Goal: Task Accomplishment & Management: Complete application form

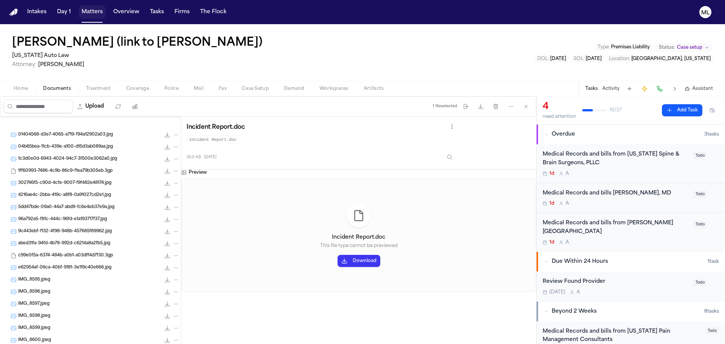
drag, startPoint x: 0, startPoint y: 0, endPoint x: 95, endPoint y: 10, distance: 95.7
click at [95, 10] on button "Matters" at bounding box center [92, 12] width 27 height 14
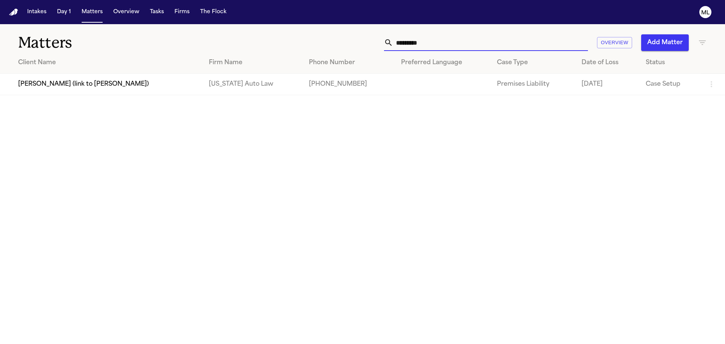
drag, startPoint x: 477, startPoint y: 50, endPoint x: 373, endPoint y: 51, distance: 103.5
click at [373, 51] on div "Matters ********* Overview Add Matter" at bounding box center [362, 38] width 725 height 28
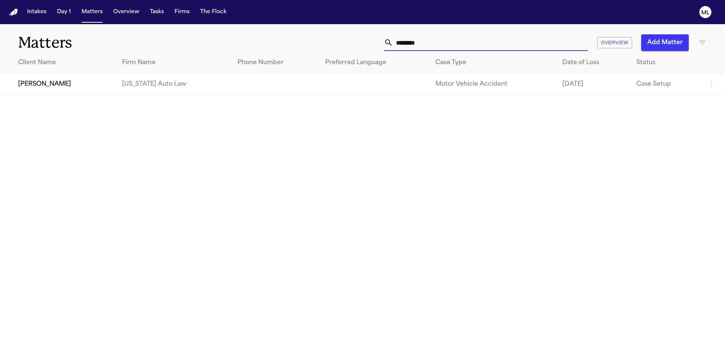
type input "********"
click at [116, 82] on td "[PERSON_NAME]" at bounding box center [58, 85] width 116 height 22
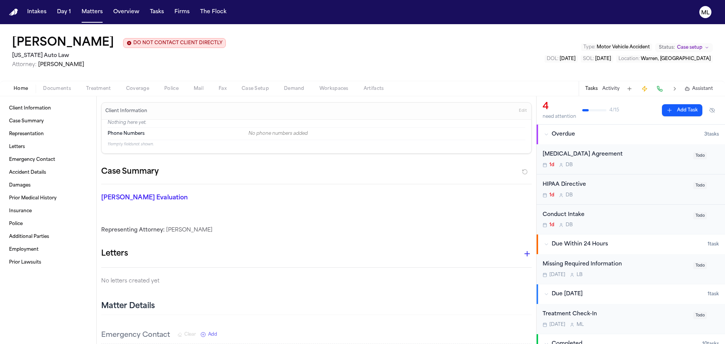
click at [58, 85] on button "Documents" at bounding box center [56, 88] width 43 height 9
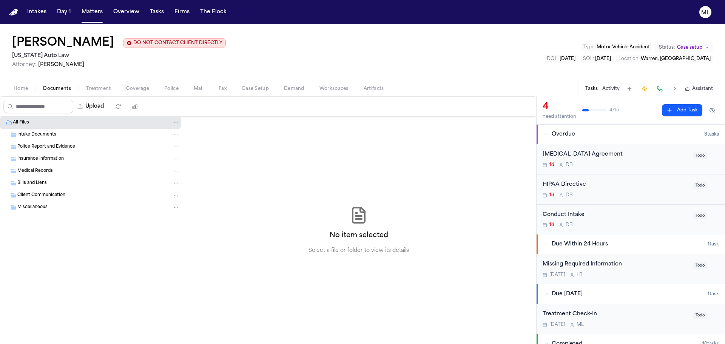
click at [667, 159] on div "Retainer Agreement 1d D B" at bounding box center [616, 159] width 146 height 18
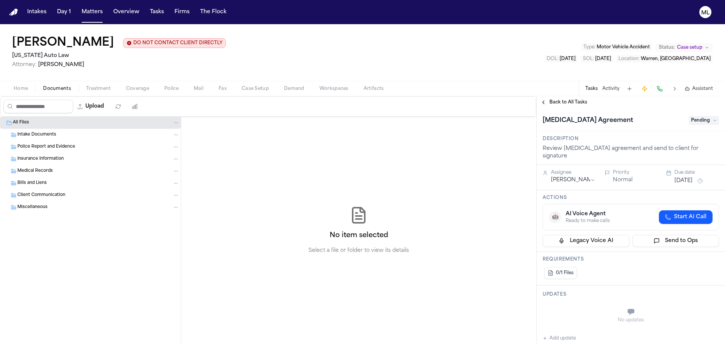
click at [707, 124] on span "Pending" at bounding box center [704, 120] width 30 height 9
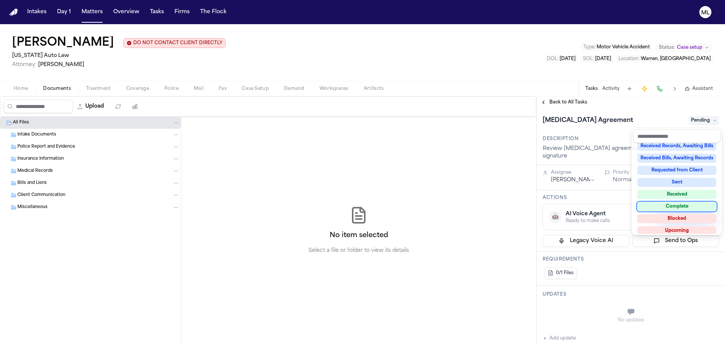
click at [682, 204] on div "Complete" at bounding box center [676, 206] width 79 height 9
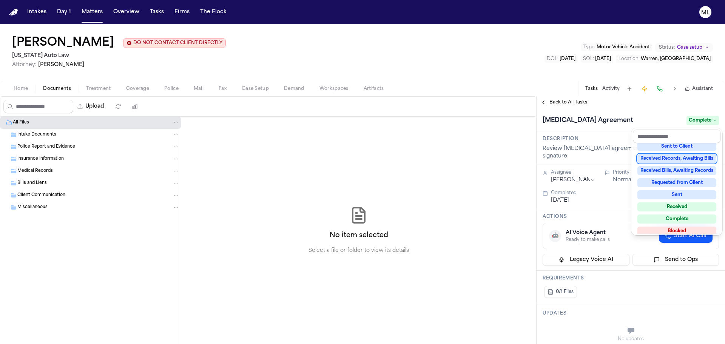
click at [554, 100] on div "**********" at bounding box center [631, 220] width 188 height 248
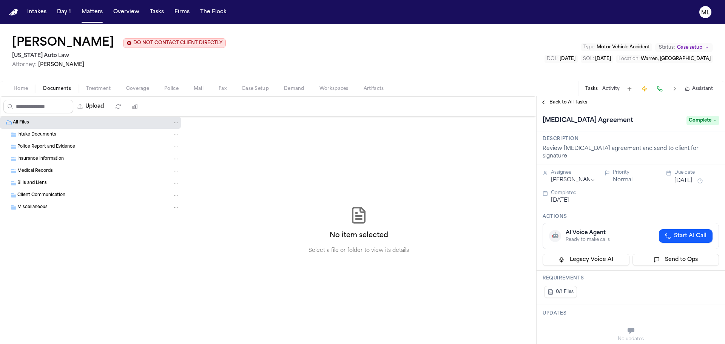
click at [554, 100] on span "Back to All Tasks" at bounding box center [568, 102] width 38 height 6
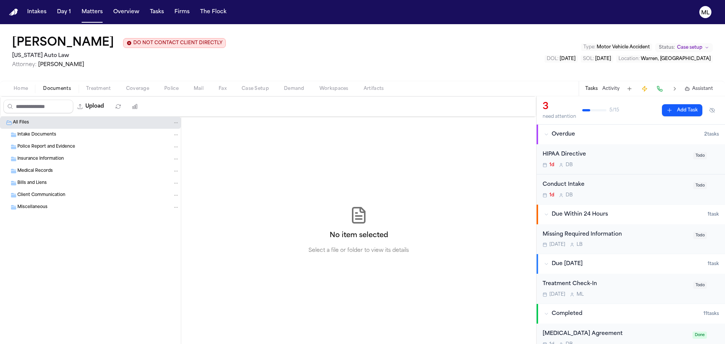
click at [636, 159] on div "HIPAA Directive" at bounding box center [616, 154] width 146 height 9
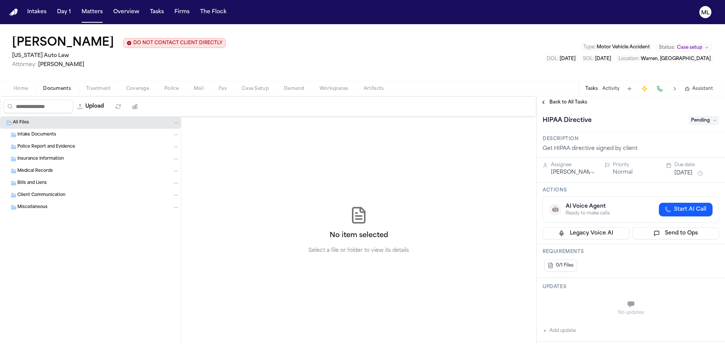
click at [693, 120] on span "Pending" at bounding box center [704, 120] width 30 height 9
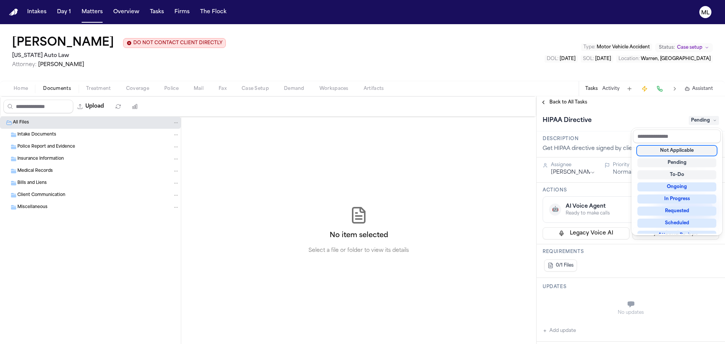
click at [676, 149] on div "Not Applicable" at bounding box center [676, 150] width 79 height 9
click at [562, 98] on div "**********" at bounding box center [631, 220] width 188 height 248
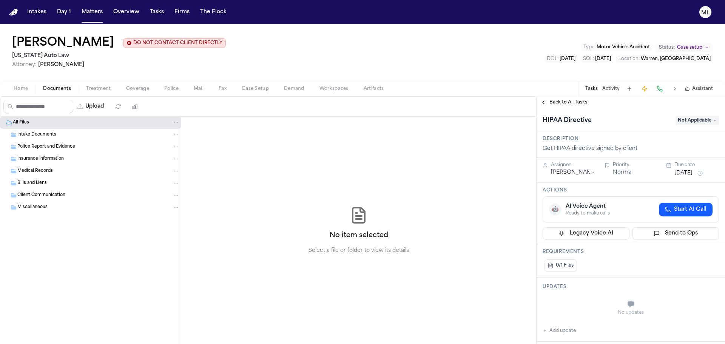
click at [561, 102] on span "Back to All Tasks" at bounding box center [568, 102] width 38 height 6
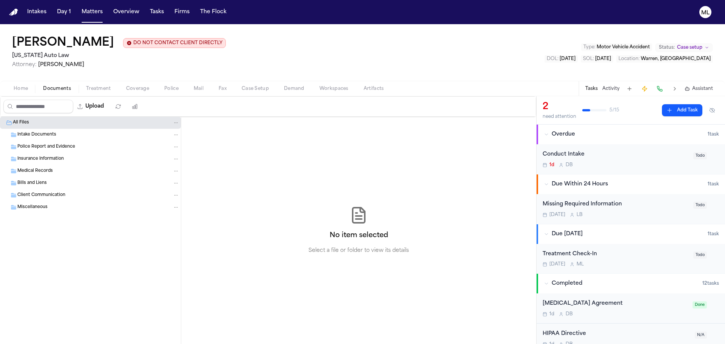
click at [621, 157] on div "Conduct Intake" at bounding box center [616, 154] width 146 height 9
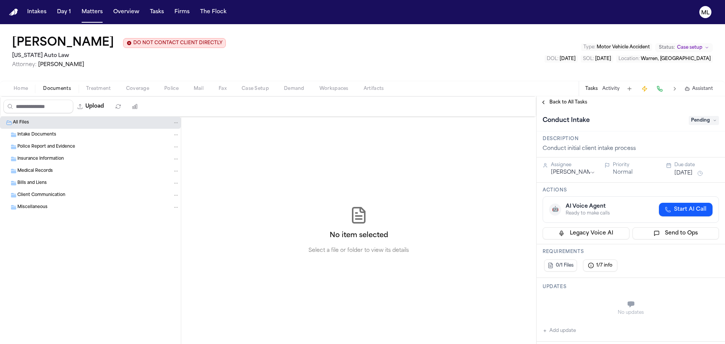
click at [694, 117] on span "Pending" at bounding box center [704, 120] width 30 height 9
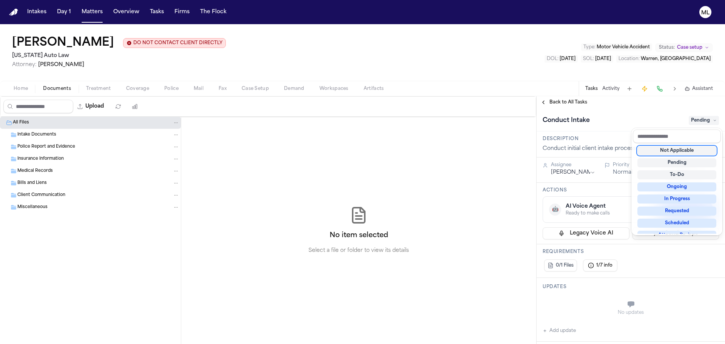
click at [662, 148] on div "Not Applicable" at bounding box center [676, 150] width 79 height 9
click at [559, 99] on div "**********" at bounding box center [631, 220] width 188 height 248
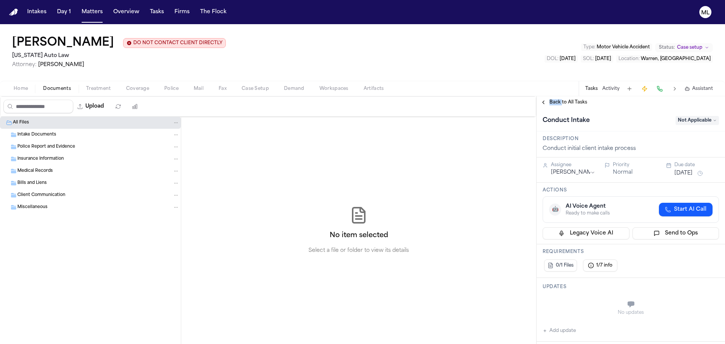
click at [559, 99] on div "Back to All Tasks" at bounding box center [631, 102] width 188 height 12
click at [134, 85] on button "Coverage" at bounding box center [138, 88] width 38 height 9
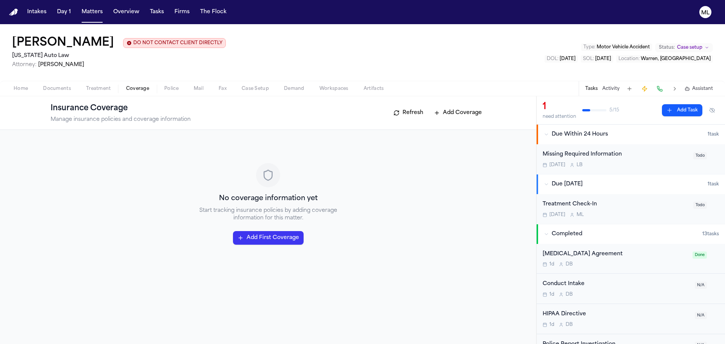
click at [63, 91] on span "Documents" at bounding box center [57, 89] width 28 height 6
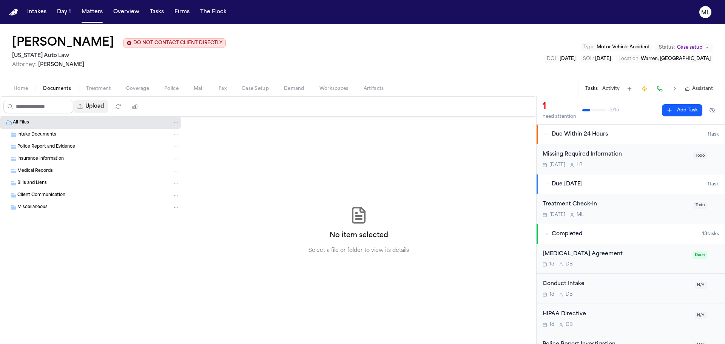
click at [102, 106] on button "Upload" at bounding box center [90, 107] width 35 height 14
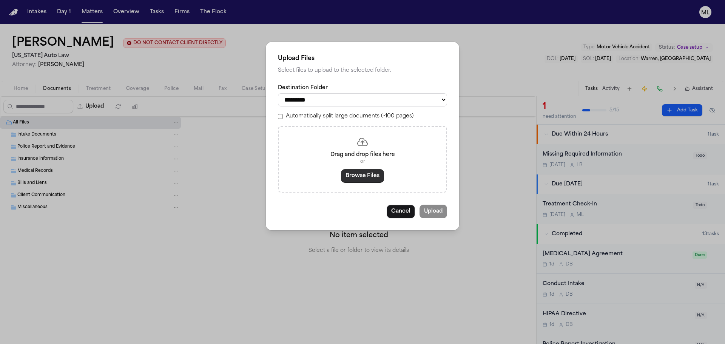
click at [361, 178] on button "Browse Files" at bounding box center [362, 176] width 43 height 14
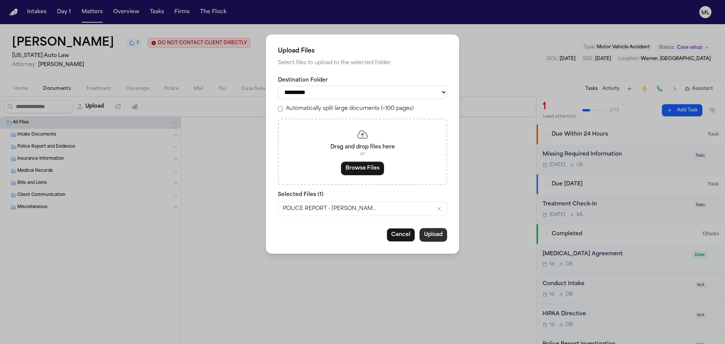
click at [426, 231] on button "Upload" at bounding box center [434, 235] width 28 height 14
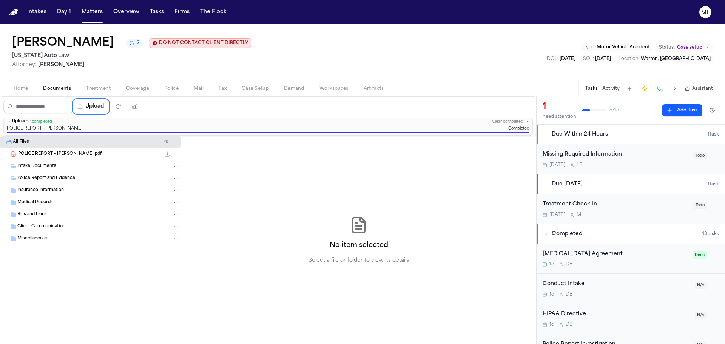
click at [147, 91] on span "Coverage" at bounding box center [137, 89] width 23 height 6
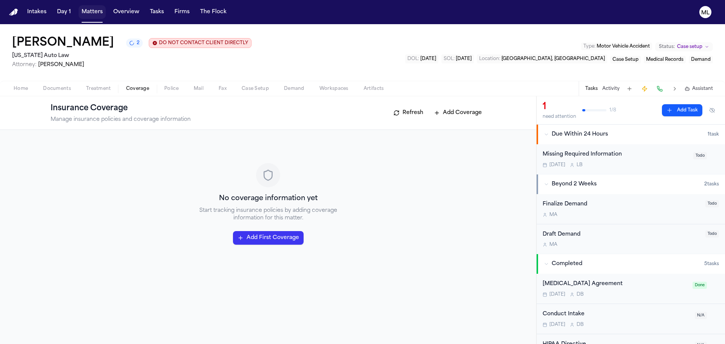
click at [94, 13] on button "Matters" at bounding box center [92, 12] width 27 height 14
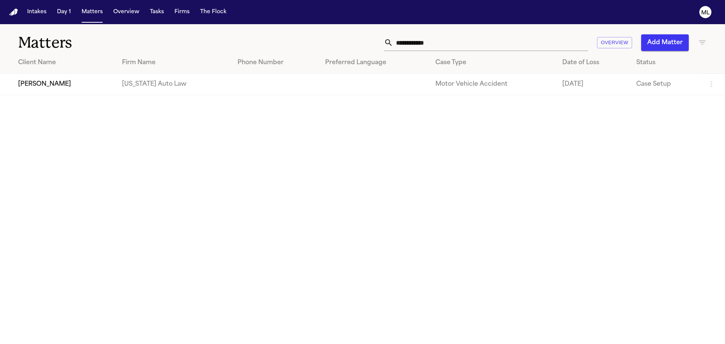
click at [61, 90] on td "[PERSON_NAME]" at bounding box center [58, 85] width 116 height 22
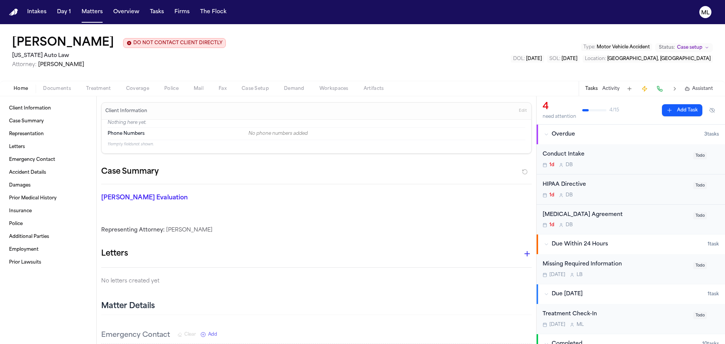
click at [57, 86] on span "Documents" at bounding box center [57, 89] width 28 height 6
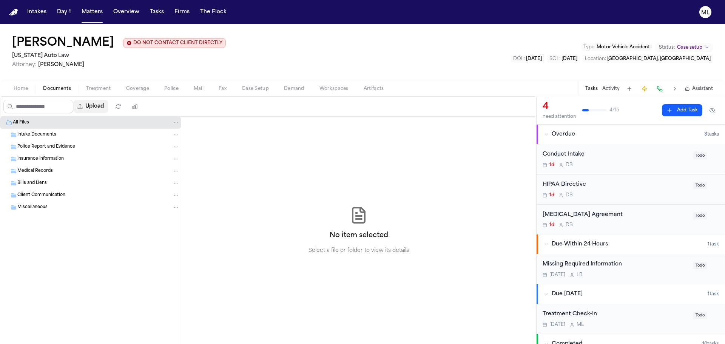
click at [96, 106] on button "Upload" at bounding box center [90, 107] width 35 height 14
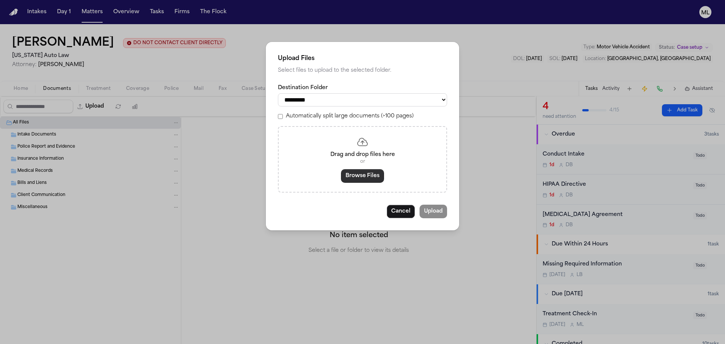
click at [358, 176] on button "Browse Files" at bounding box center [362, 176] width 43 height 14
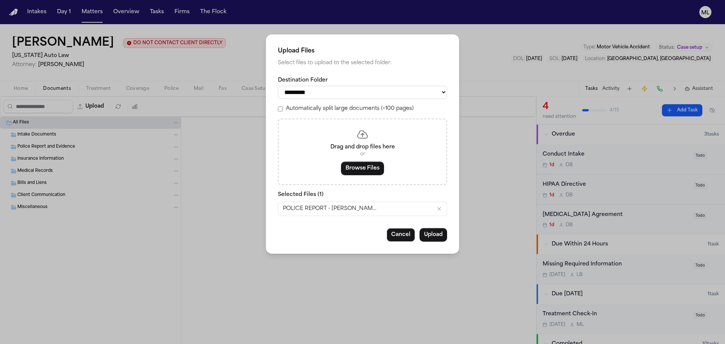
click at [438, 241] on button "Upload" at bounding box center [434, 235] width 28 height 14
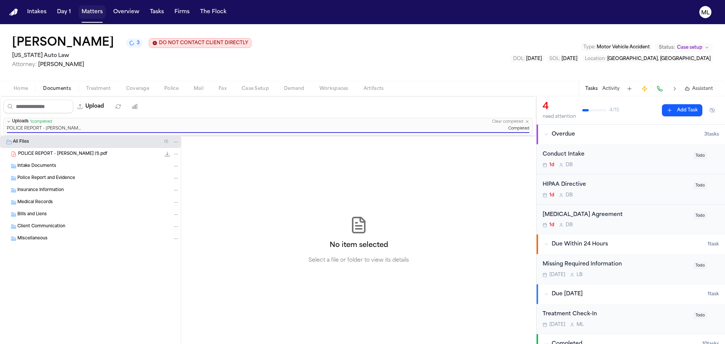
drag, startPoint x: 89, startPoint y: 12, endPoint x: 95, endPoint y: 12, distance: 5.7
click at [89, 12] on button "Matters" at bounding box center [92, 12] width 27 height 14
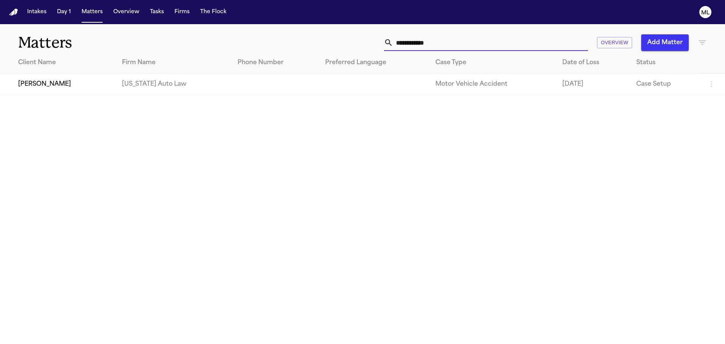
drag, startPoint x: 455, startPoint y: 43, endPoint x: 296, endPoint y: 43, distance: 158.6
click at [296, 43] on div "**********" at bounding box center [463, 42] width 488 height 17
type input "*"
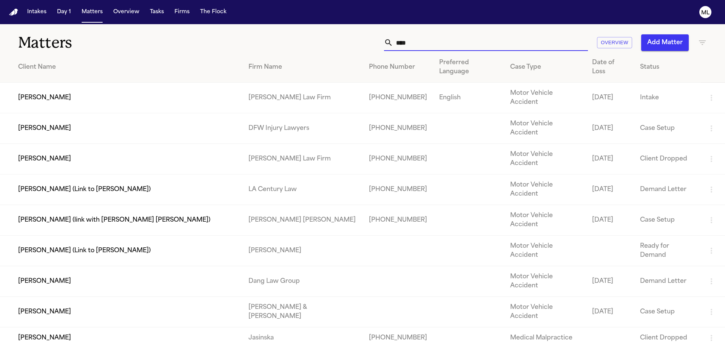
type input "****"
click at [166, 113] on td "[PERSON_NAME]" at bounding box center [121, 128] width 242 height 31
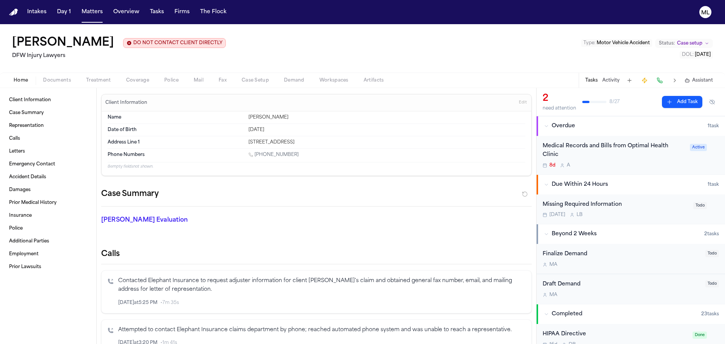
click at [665, 104] on button "Add Task" at bounding box center [682, 102] width 40 height 12
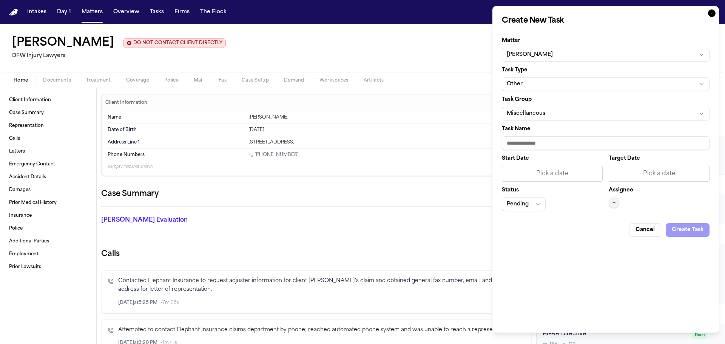
click at [563, 89] on button "Other" at bounding box center [606, 84] width 208 height 14
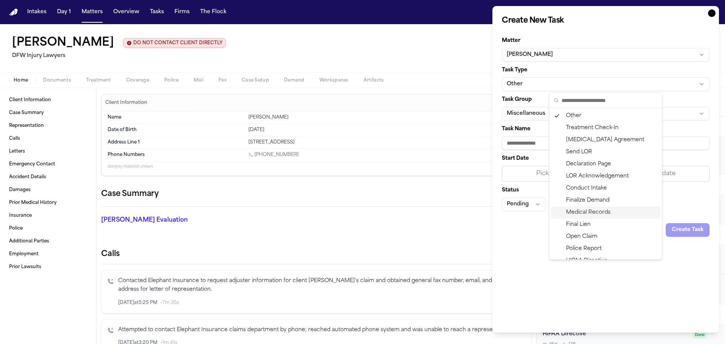
click at [587, 210] on div "Medical Records" at bounding box center [606, 213] width 110 height 12
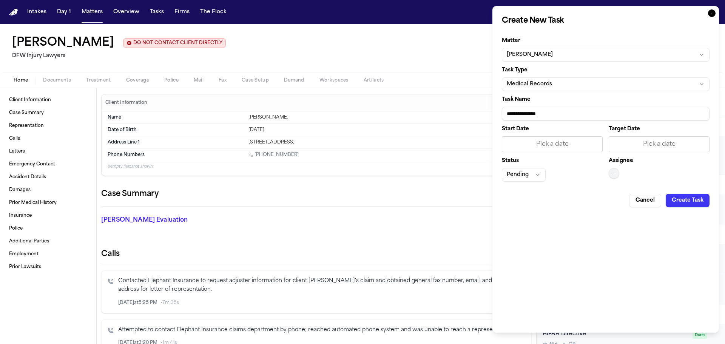
click at [560, 110] on input "**********" at bounding box center [606, 114] width 208 height 14
type input "**********"
click at [640, 147] on div "Pick a date" at bounding box center [659, 144] width 91 height 9
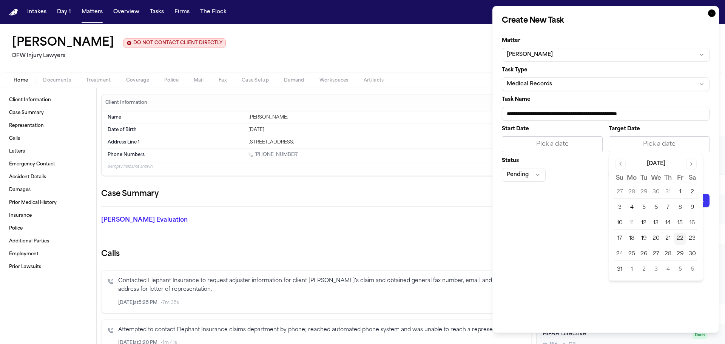
click at [678, 238] on button "22" at bounding box center [680, 239] width 12 height 12
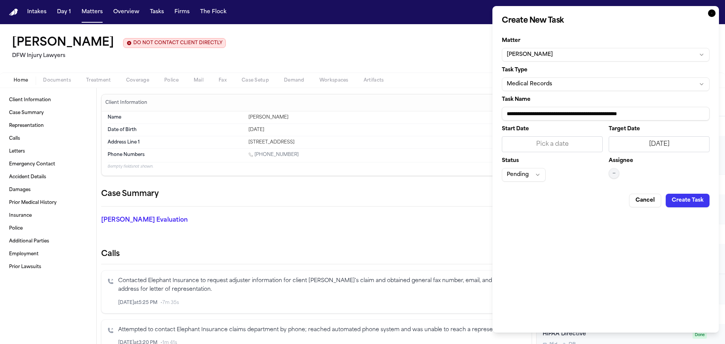
click at [617, 176] on button "—" at bounding box center [614, 173] width 11 height 11
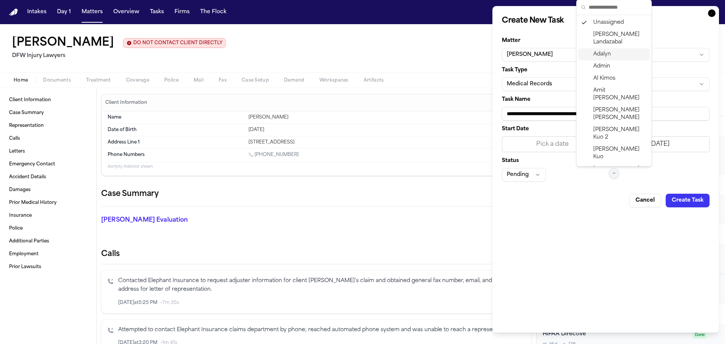
click at [600, 54] on span "Adalyn" at bounding box center [602, 55] width 18 height 8
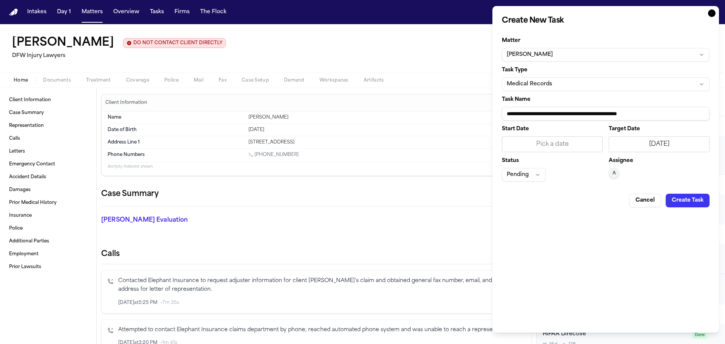
click at [696, 204] on button "Create Task" at bounding box center [688, 201] width 44 height 14
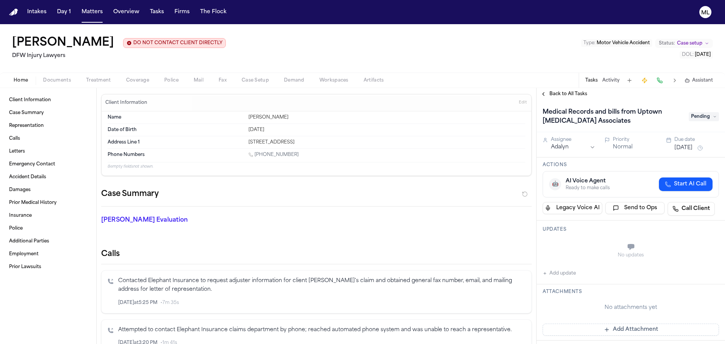
click at [578, 98] on div "Back to All Tasks" at bounding box center [631, 94] width 188 height 12
click at [576, 95] on span "Back to All Tasks" at bounding box center [568, 94] width 38 height 6
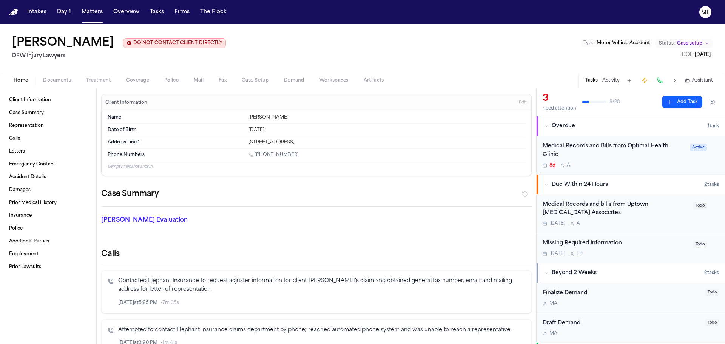
click at [675, 103] on button "Add Task" at bounding box center [682, 102] width 40 height 12
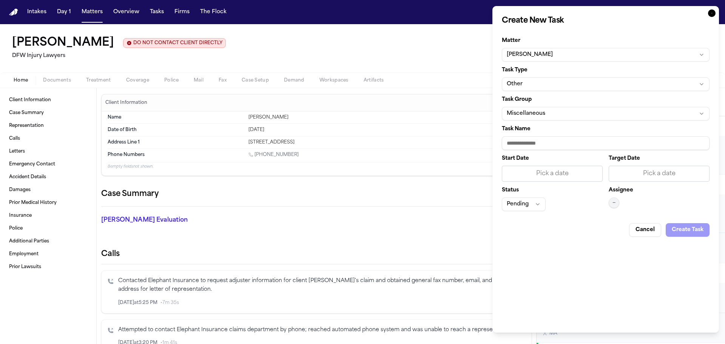
click at [545, 86] on button "Other" at bounding box center [606, 84] width 208 height 14
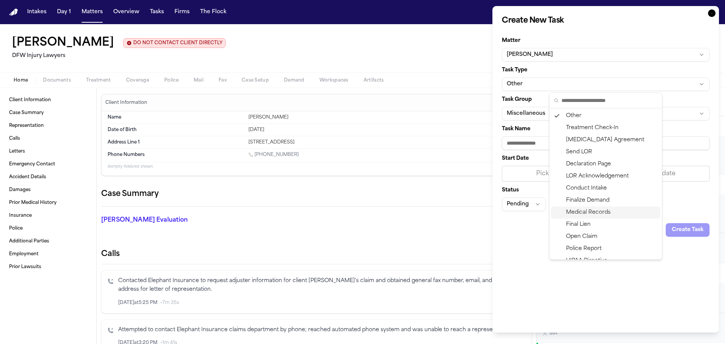
click at [584, 209] on div "Medical Records" at bounding box center [606, 213] width 110 height 12
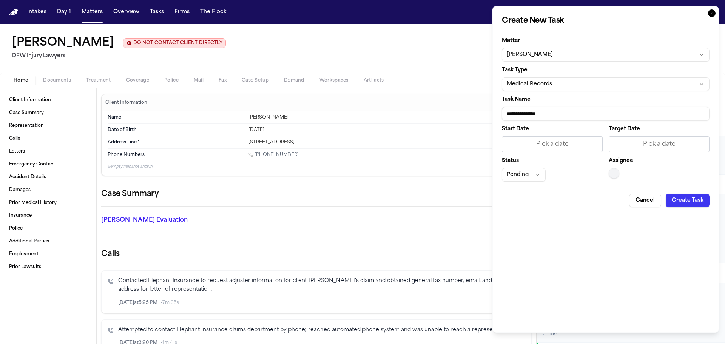
click at [562, 115] on input "**********" at bounding box center [606, 114] width 208 height 14
type input "**********"
click at [667, 149] on div "Pick a date" at bounding box center [659, 144] width 101 height 16
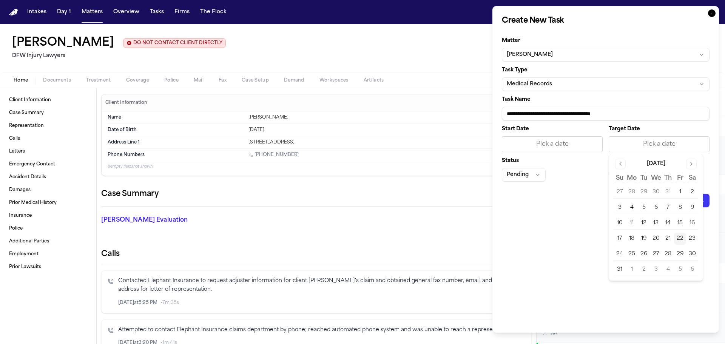
click at [682, 237] on button "22" at bounding box center [680, 239] width 12 height 12
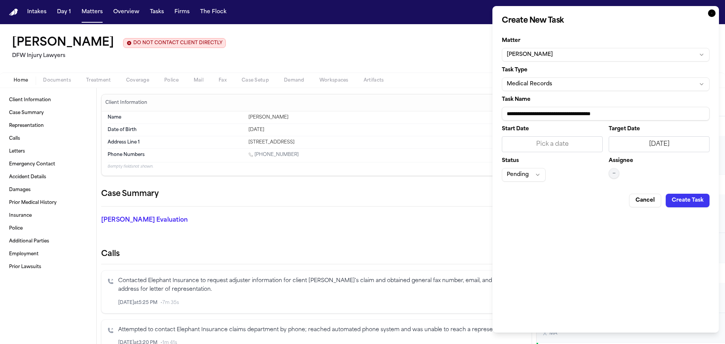
click at [613, 174] on span "—" at bounding box center [614, 173] width 3 height 6
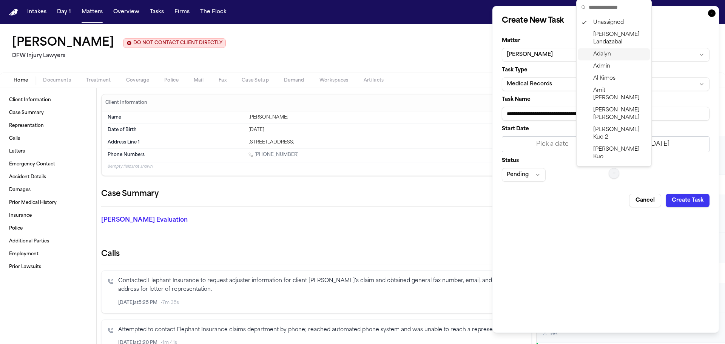
click at [594, 49] on div "Adalyn" at bounding box center [614, 54] width 72 height 12
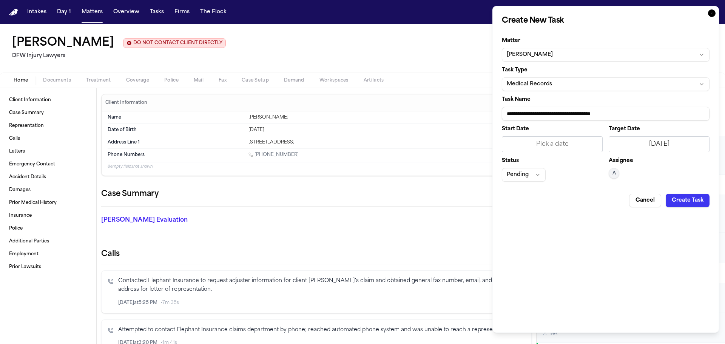
click at [694, 201] on button "Create Task" at bounding box center [688, 201] width 44 height 14
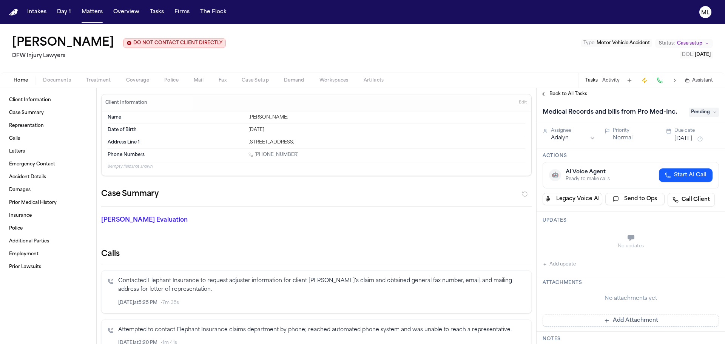
click at [566, 95] on span "Back to All Tasks" at bounding box center [568, 94] width 38 height 6
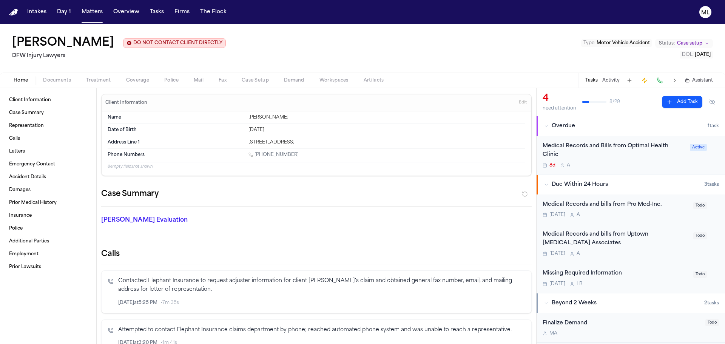
click at [666, 102] on button "Add Task" at bounding box center [682, 102] width 40 height 12
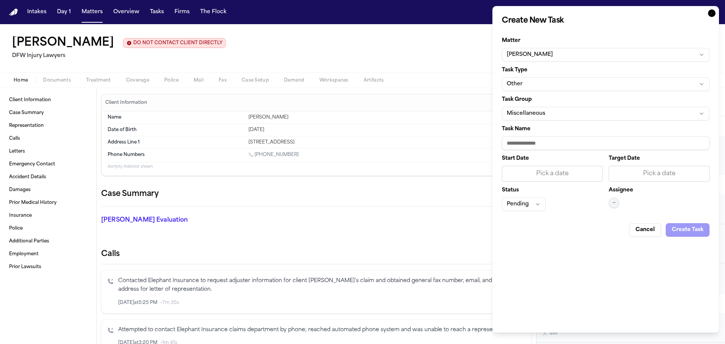
click at [555, 83] on button "Other" at bounding box center [606, 84] width 208 height 14
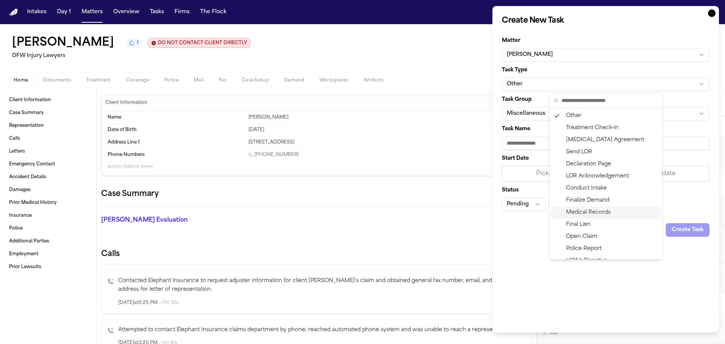
click at [585, 210] on div "Medical Records" at bounding box center [606, 213] width 110 height 12
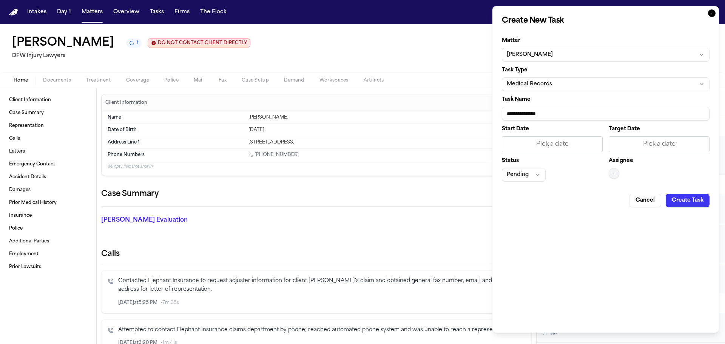
click at [556, 112] on input "**********" at bounding box center [606, 114] width 208 height 14
type input "**********"
click at [652, 144] on div "Pick a date" at bounding box center [659, 144] width 91 height 9
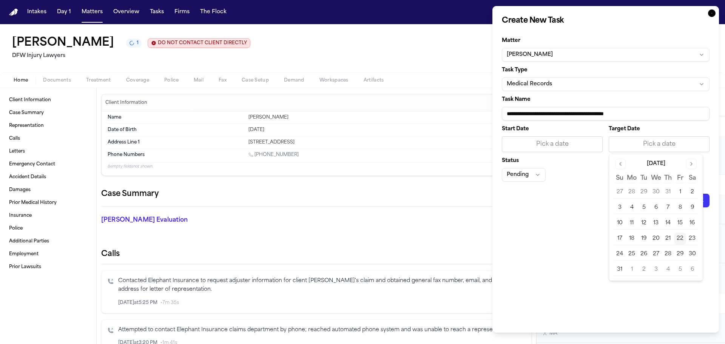
click at [677, 236] on button "22" at bounding box center [680, 239] width 12 height 12
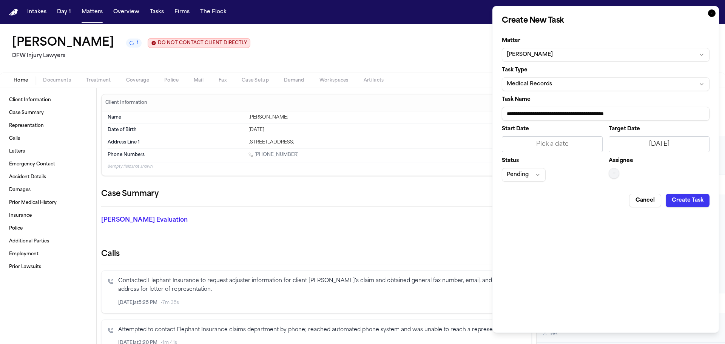
click at [614, 176] on span "—" at bounding box center [614, 173] width 3 height 6
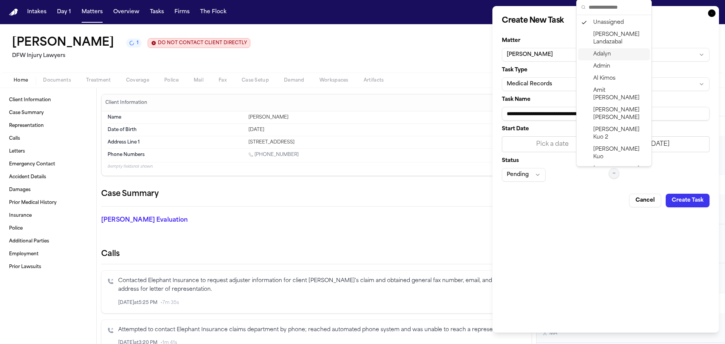
click at [598, 55] on span "Adalyn" at bounding box center [602, 55] width 18 height 8
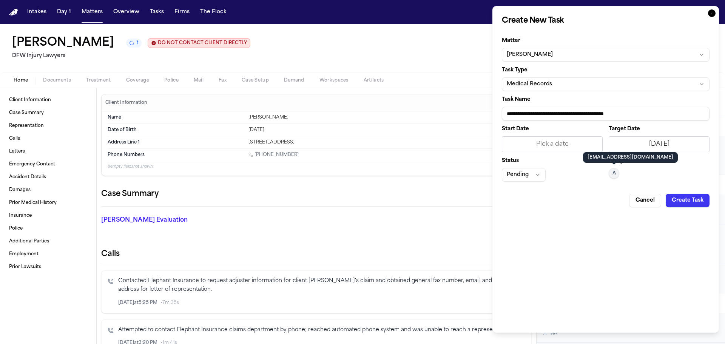
click at [688, 192] on div "Cancel Create Task" at bounding box center [606, 198] width 208 height 20
click at [688, 203] on button "Create Task" at bounding box center [688, 201] width 44 height 14
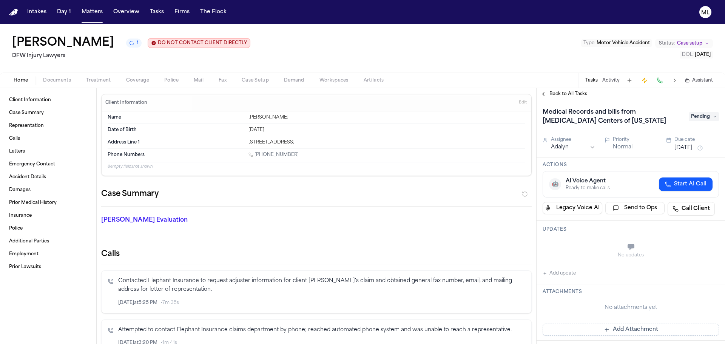
click at [556, 91] on span "Back to All Tasks" at bounding box center [568, 94] width 38 height 6
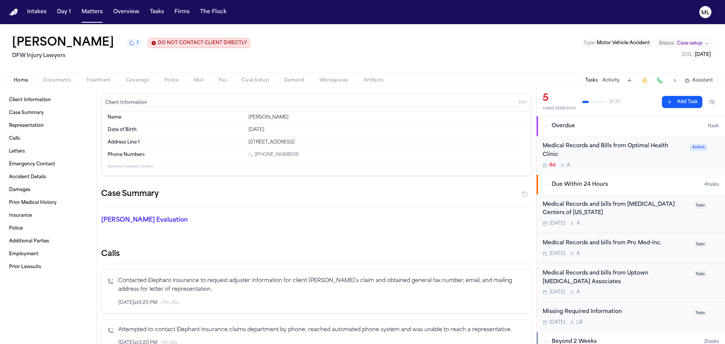
click at [675, 106] on button "Add Task" at bounding box center [682, 102] width 40 height 12
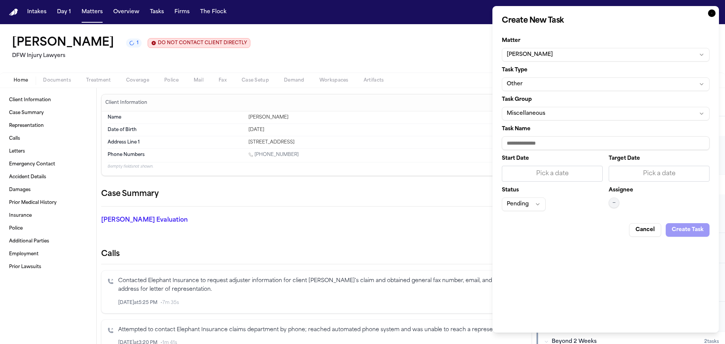
click at [567, 87] on button "Other" at bounding box center [606, 84] width 208 height 14
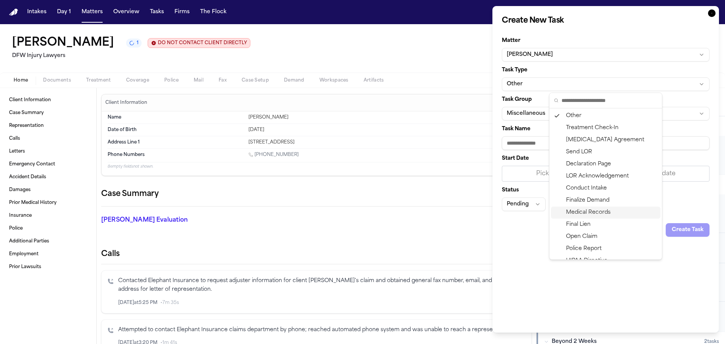
click at [604, 209] on div "Medical Records" at bounding box center [606, 213] width 110 height 12
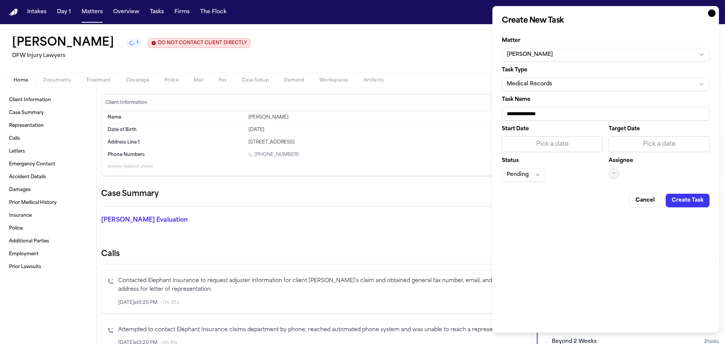
click at [558, 105] on div "**********" at bounding box center [606, 108] width 208 height 23
click at [559, 111] on input "**********" at bounding box center [606, 114] width 208 height 14
type input "**********"
click at [642, 144] on div "Pick a date" at bounding box center [659, 144] width 91 height 9
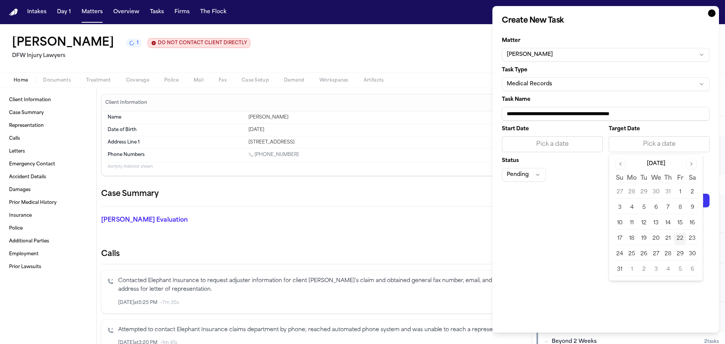
click at [683, 243] on button "22" at bounding box center [680, 239] width 12 height 12
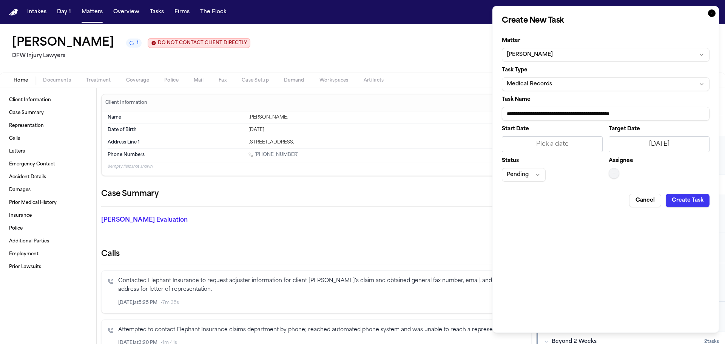
click at [618, 176] on button "—" at bounding box center [614, 173] width 11 height 11
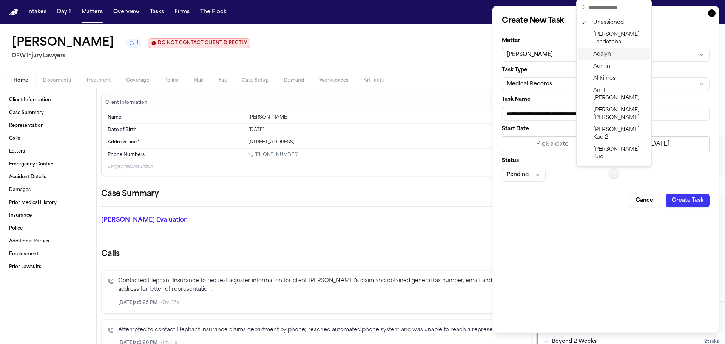
click at [600, 51] on span "Adalyn" at bounding box center [602, 55] width 18 height 8
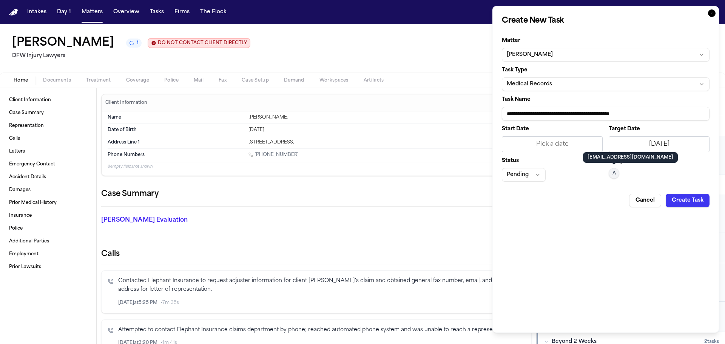
click at [681, 197] on button "Create Task" at bounding box center [688, 201] width 44 height 14
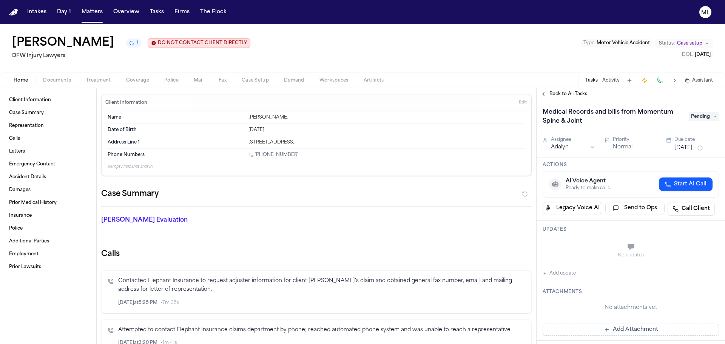
click at [561, 93] on span "Back to All Tasks" at bounding box center [568, 94] width 38 height 6
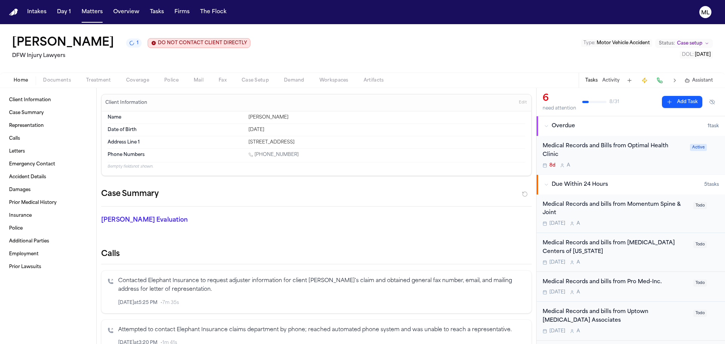
click at [673, 101] on button "Add Task" at bounding box center [682, 102] width 40 height 12
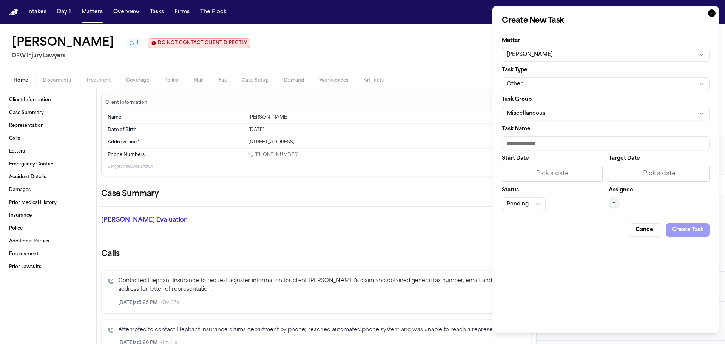
click at [591, 84] on button "Other" at bounding box center [606, 84] width 208 height 14
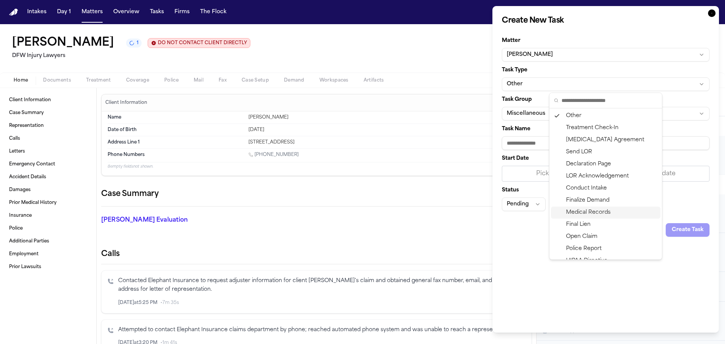
click at [587, 213] on div "Medical Records" at bounding box center [606, 213] width 110 height 12
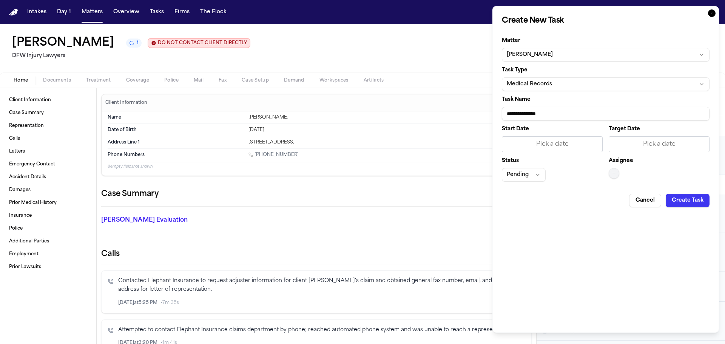
click at [562, 114] on input "**********" at bounding box center [606, 114] width 208 height 14
type input "**********"
click at [659, 147] on div "Pick a date" at bounding box center [659, 144] width 91 height 9
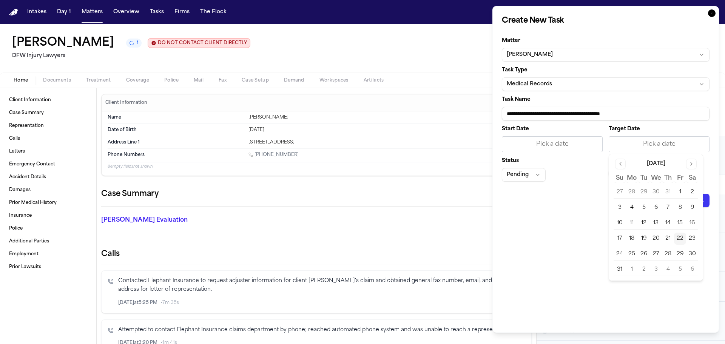
click at [679, 239] on button "22" at bounding box center [680, 239] width 12 height 12
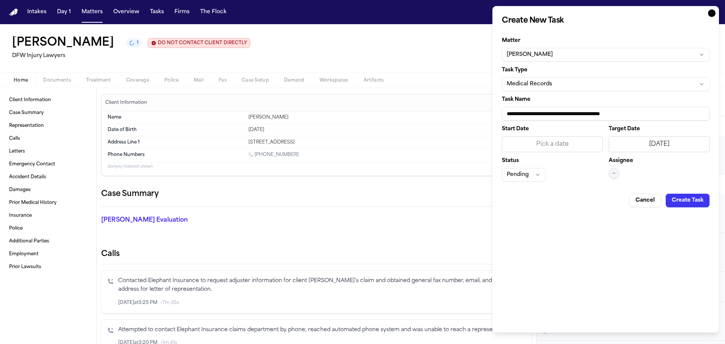
click at [616, 173] on span "—" at bounding box center [614, 173] width 3 height 6
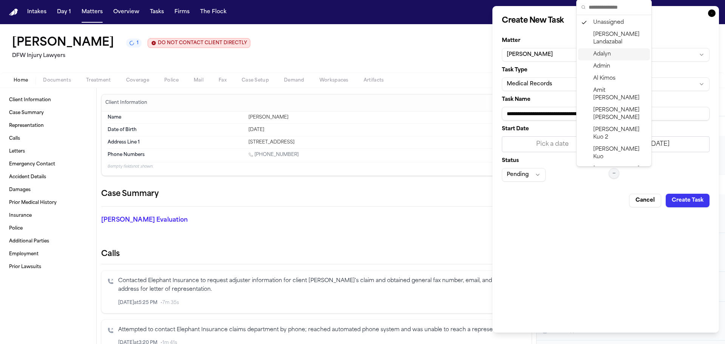
click at [600, 57] on span "Adalyn" at bounding box center [602, 55] width 18 height 8
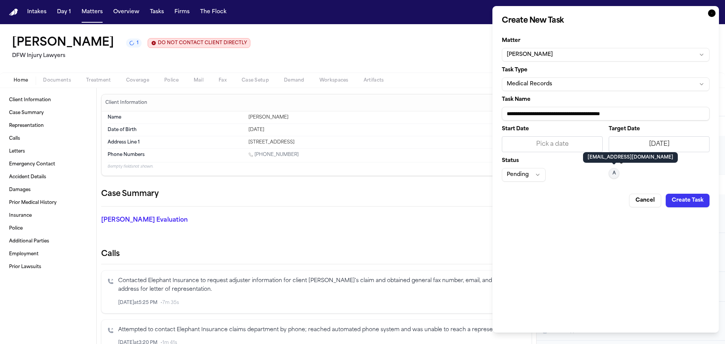
click at [690, 206] on button "Create Task" at bounding box center [688, 201] width 44 height 14
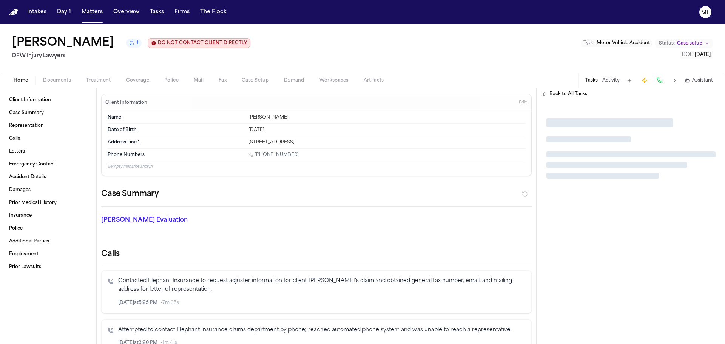
click at [688, 202] on div at bounding box center [631, 222] width 188 height 244
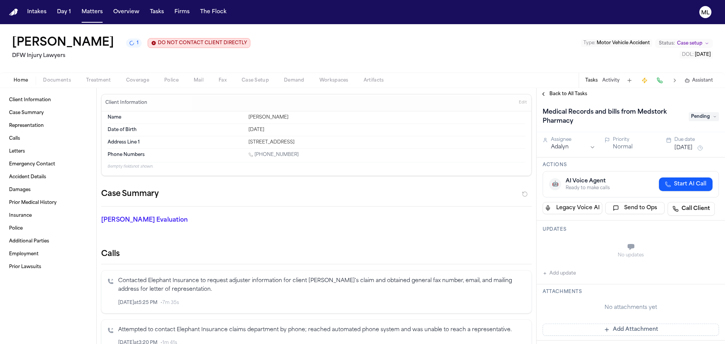
click at [560, 93] on span "Back to All Tasks" at bounding box center [568, 94] width 38 height 6
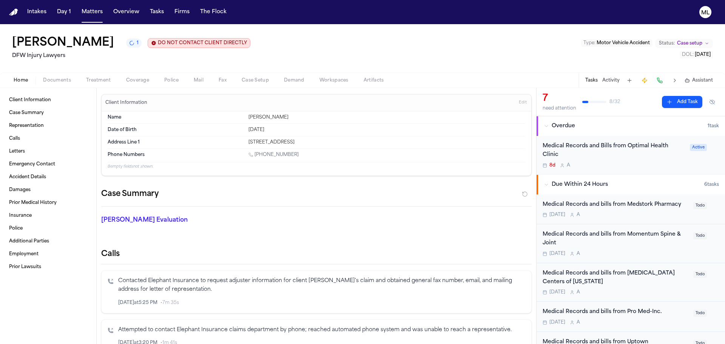
click at [674, 101] on button "Add Task" at bounding box center [682, 102] width 40 height 12
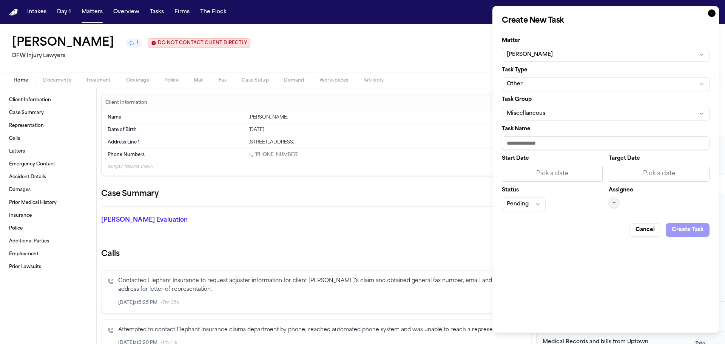
click at [565, 85] on button "Other" at bounding box center [606, 84] width 208 height 14
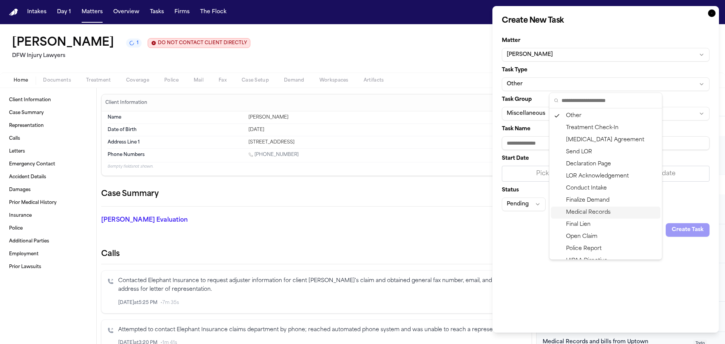
click at [586, 211] on div "Medical Records" at bounding box center [606, 213] width 110 height 12
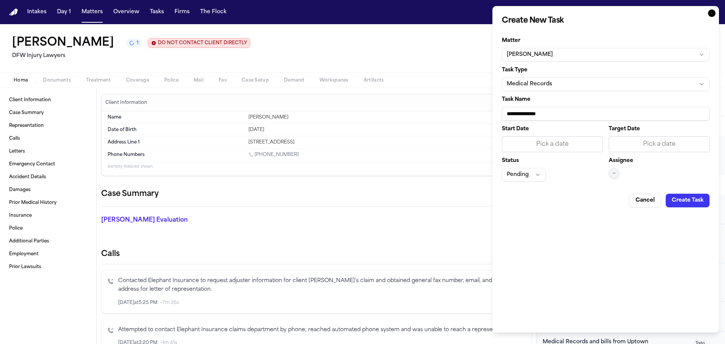
click at [569, 114] on input "**********" at bounding box center [606, 114] width 208 height 14
type input "**********"
click at [663, 143] on div "Pick a date" at bounding box center [659, 144] width 91 height 9
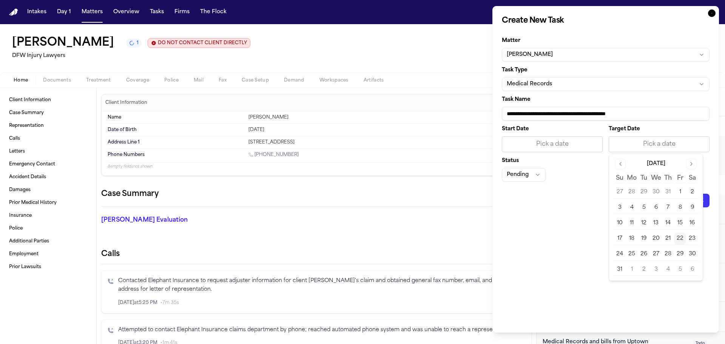
click at [680, 237] on button "22" at bounding box center [680, 239] width 12 height 12
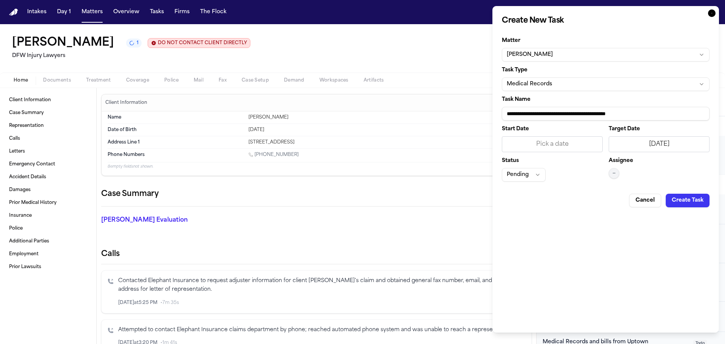
click at [612, 172] on button "—" at bounding box center [614, 173] width 11 height 11
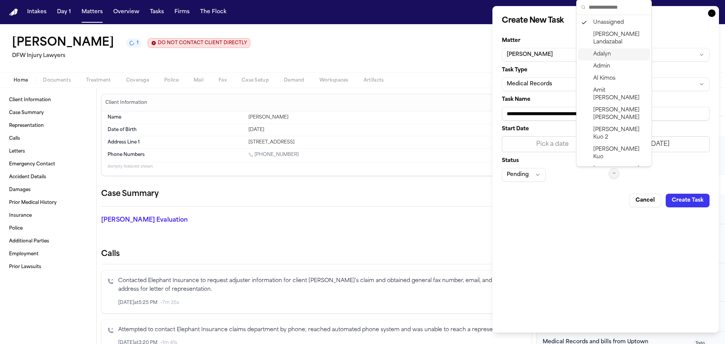
click at [589, 52] on div "Adalyn" at bounding box center [614, 54] width 72 height 12
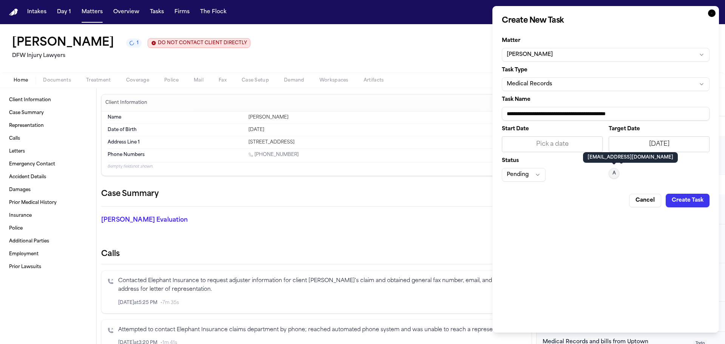
click at [693, 200] on button "Create Task" at bounding box center [688, 201] width 44 height 14
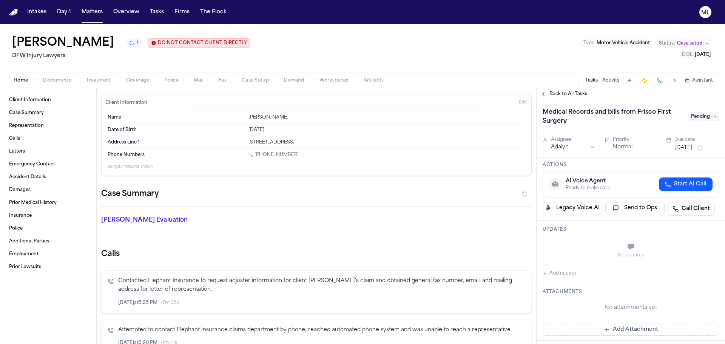
click at [572, 92] on span "Back to All Tasks" at bounding box center [568, 94] width 38 height 6
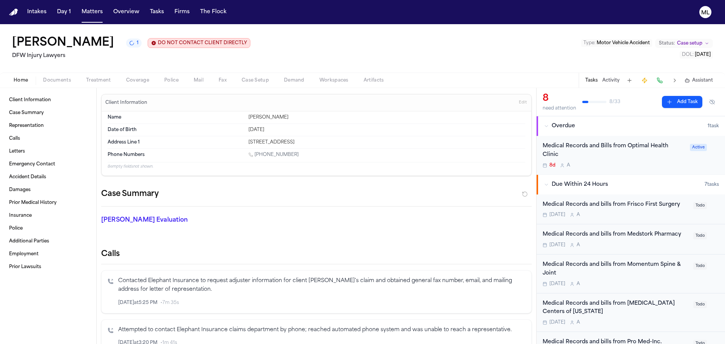
click at [668, 102] on button "Add Task" at bounding box center [682, 102] width 40 height 12
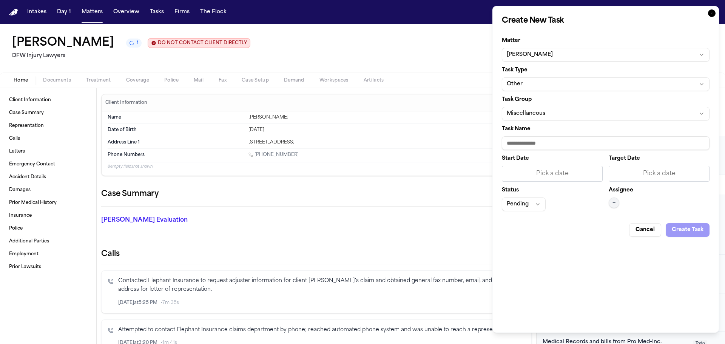
click at [574, 89] on button "Other" at bounding box center [606, 84] width 208 height 14
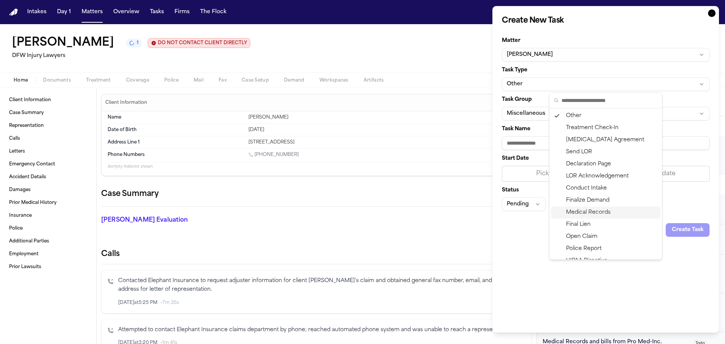
click at [597, 218] on div "Medical Records" at bounding box center [606, 213] width 110 height 12
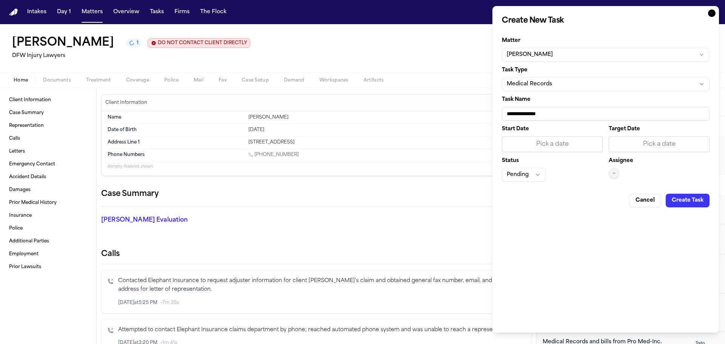
click at [569, 117] on input "**********" at bounding box center [606, 114] width 208 height 14
type input "**********"
click at [687, 147] on div "Pick a date" at bounding box center [659, 144] width 91 height 9
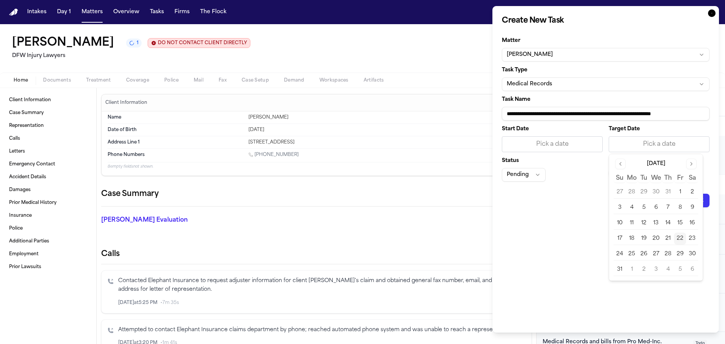
click at [681, 239] on button "22" at bounding box center [680, 239] width 12 height 12
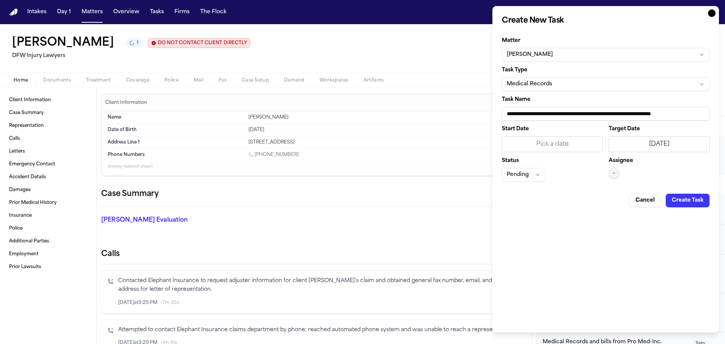
click at [621, 176] on div "Assignee —" at bounding box center [659, 169] width 101 height 23
click at [618, 174] on button "—" at bounding box center [614, 173] width 11 height 11
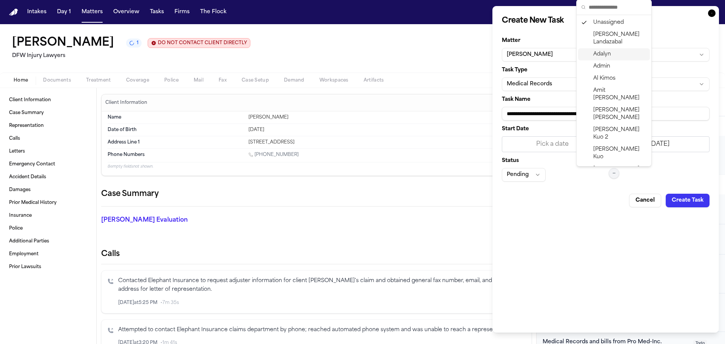
click at [602, 52] on span "Adalyn" at bounding box center [602, 55] width 18 height 8
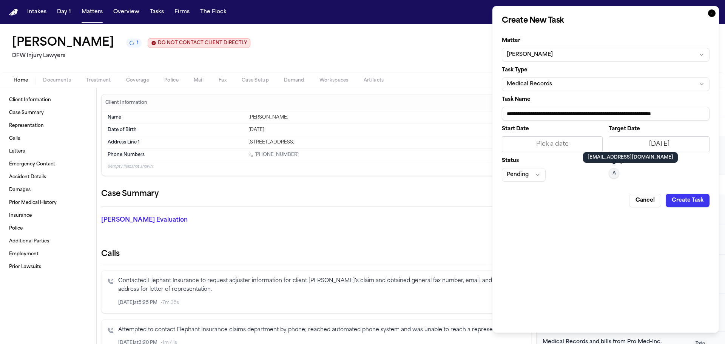
click at [677, 198] on button "Create Task" at bounding box center [688, 201] width 44 height 14
